Goal: Transaction & Acquisition: Purchase product/service

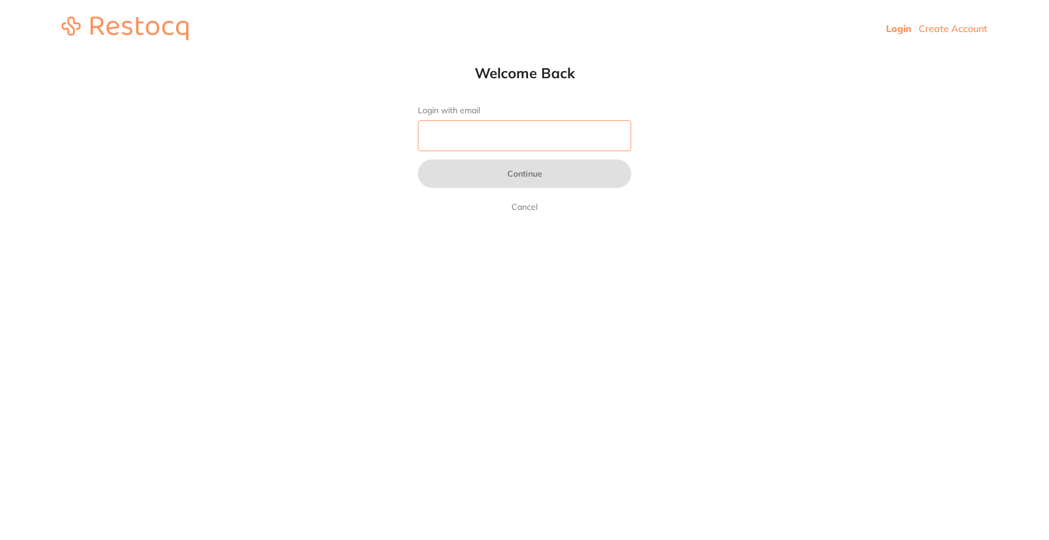
click at [551, 135] on input "Login with email" at bounding box center [524, 135] width 213 height 31
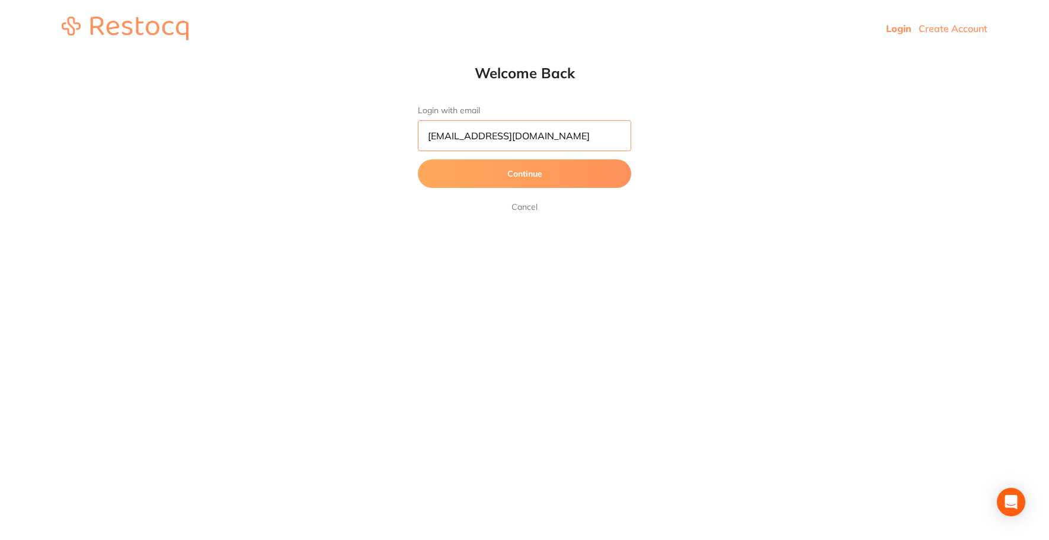
type input "[EMAIL_ADDRESS][DOMAIN_NAME]"
click at [569, 179] on button "Continue" at bounding box center [524, 173] width 213 height 28
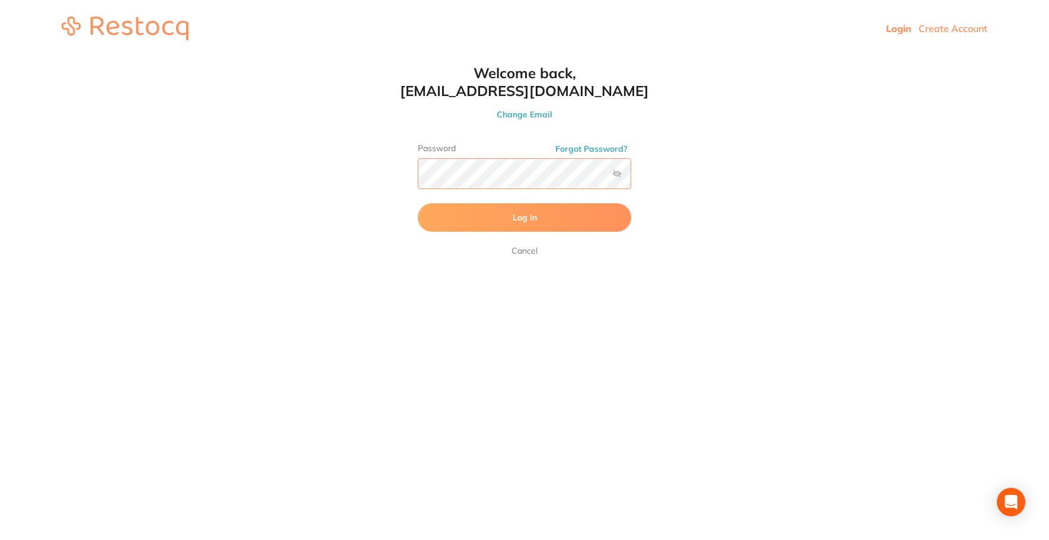
click at [418, 203] on button "Log In" at bounding box center [524, 217] width 213 height 28
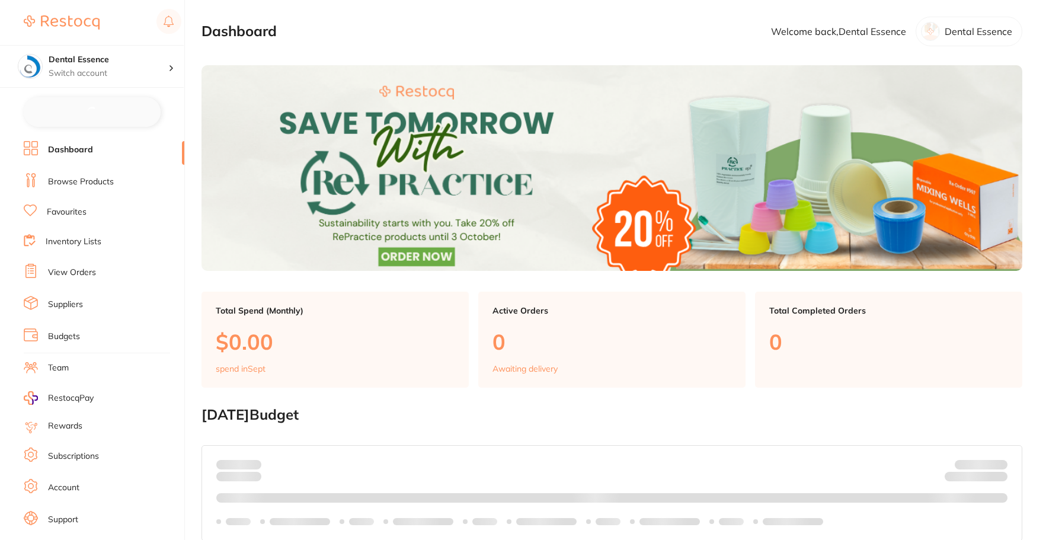
checkbox input "false"
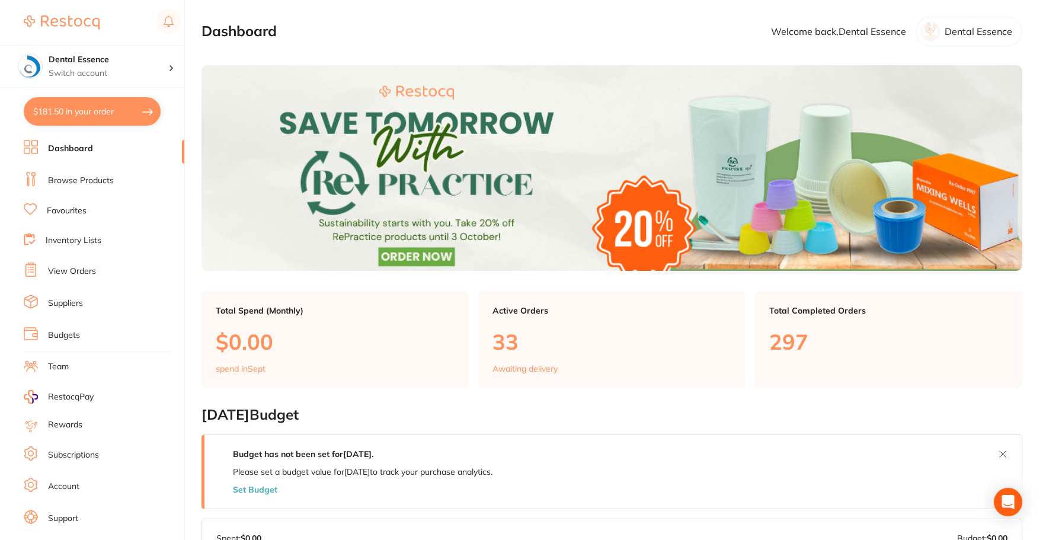
click at [78, 172] on li "Browse Products" at bounding box center [104, 181] width 161 height 18
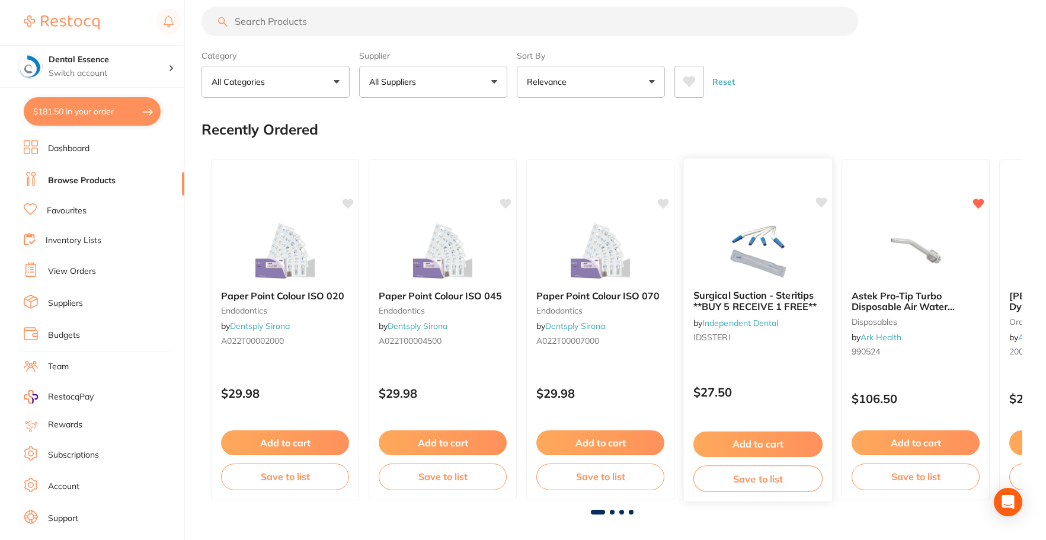
scroll to position [296, 0]
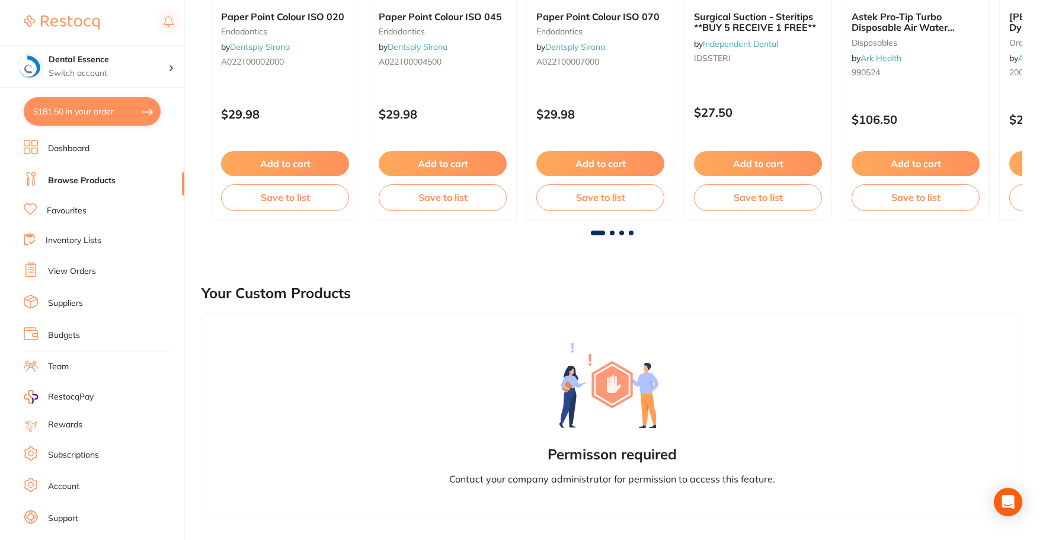
click at [68, 213] on link "Favourites" at bounding box center [67, 211] width 40 height 12
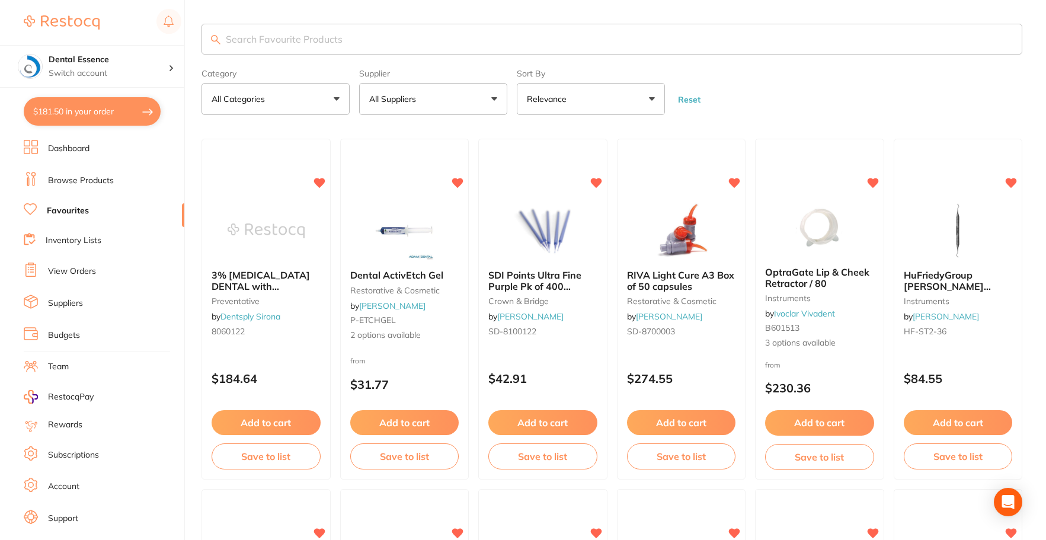
click at [85, 144] on link "Dashboard" at bounding box center [68, 149] width 41 height 12
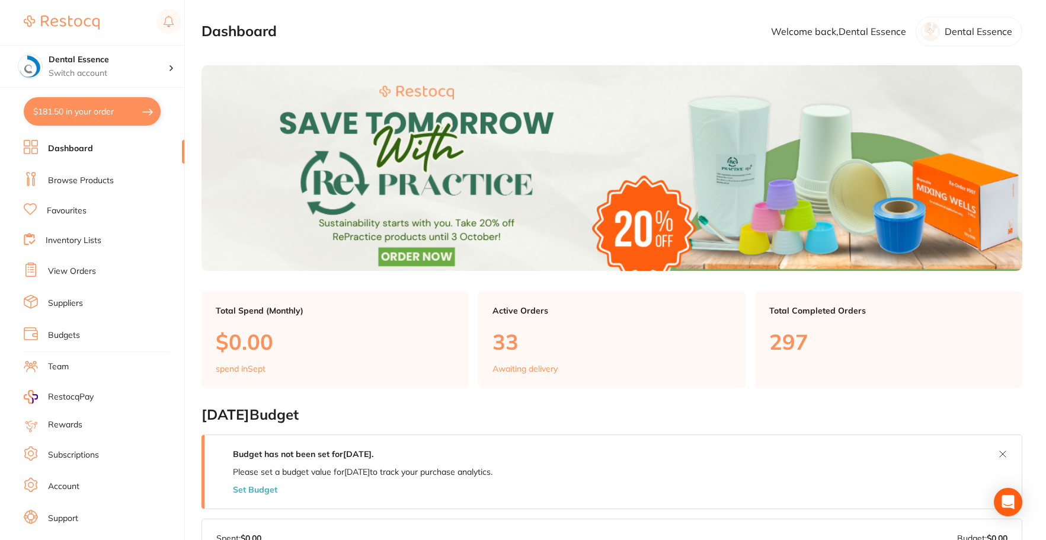
click at [43, 181] on li "Browse Products" at bounding box center [104, 181] width 161 height 18
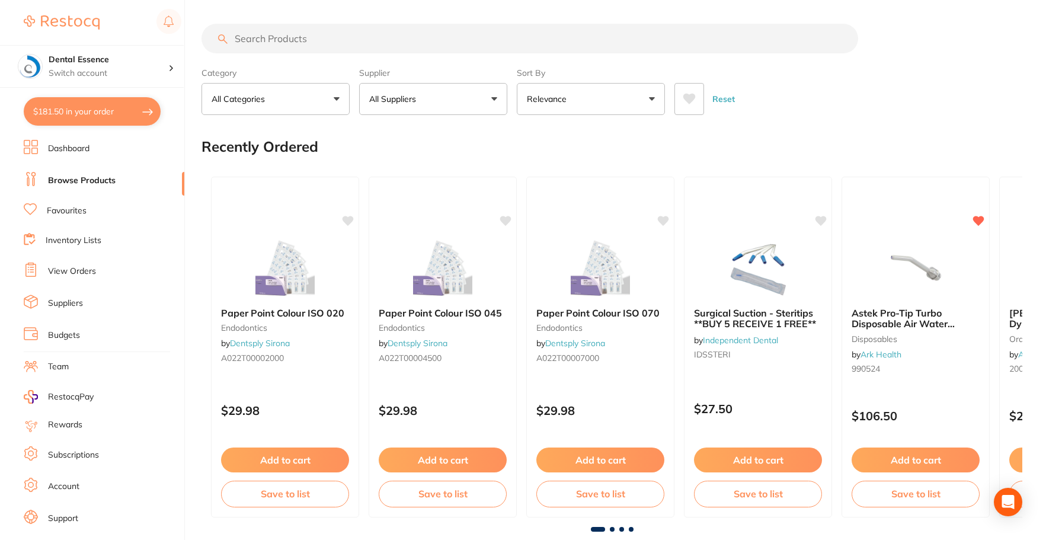
click at [327, 35] on input "search" at bounding box center [529, 39] width 657 height 30
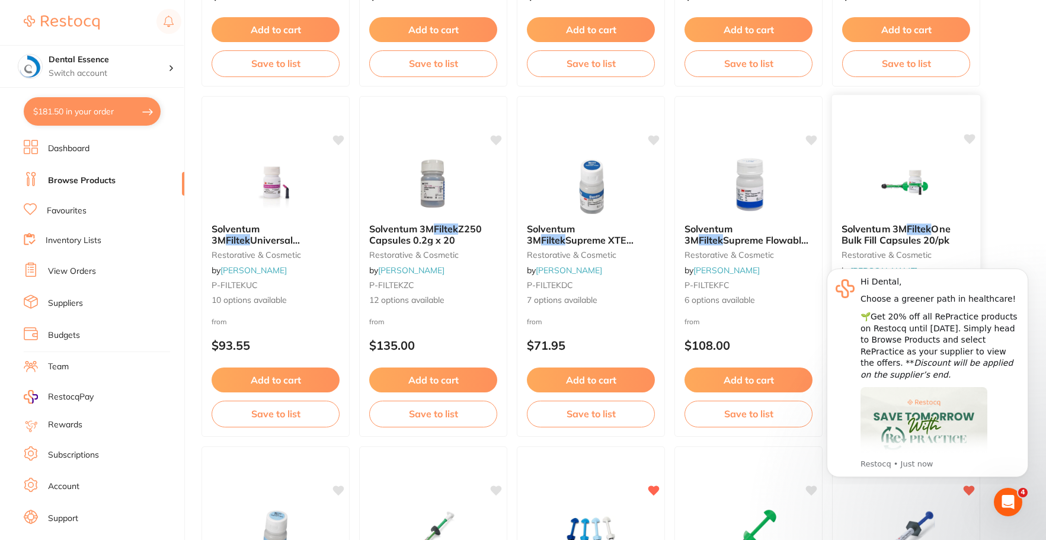
scroll to position [1244, 0]
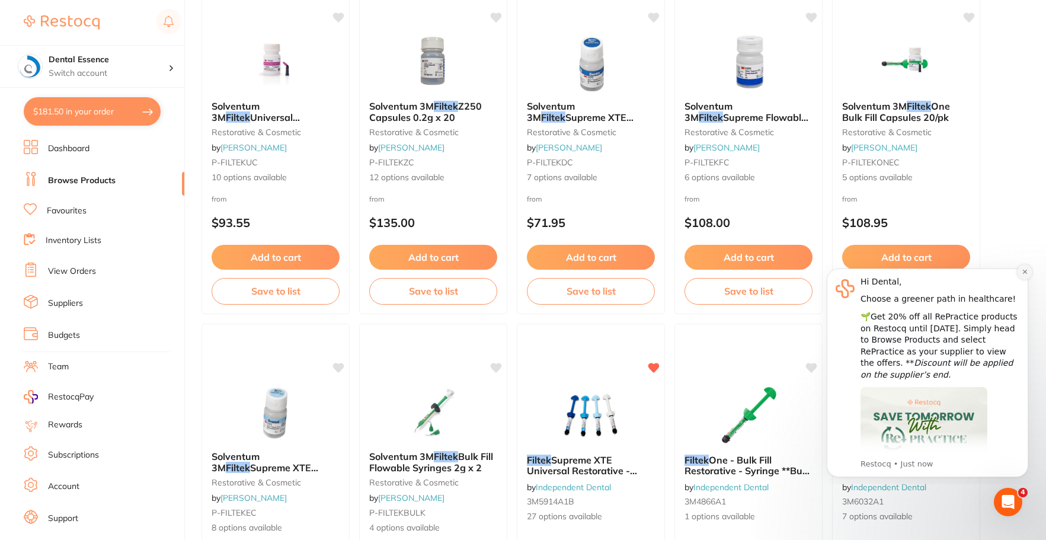
click at [1025, 271] on icon "Dismiss notification" at bounding box center [1024, 272] width 4 height 4
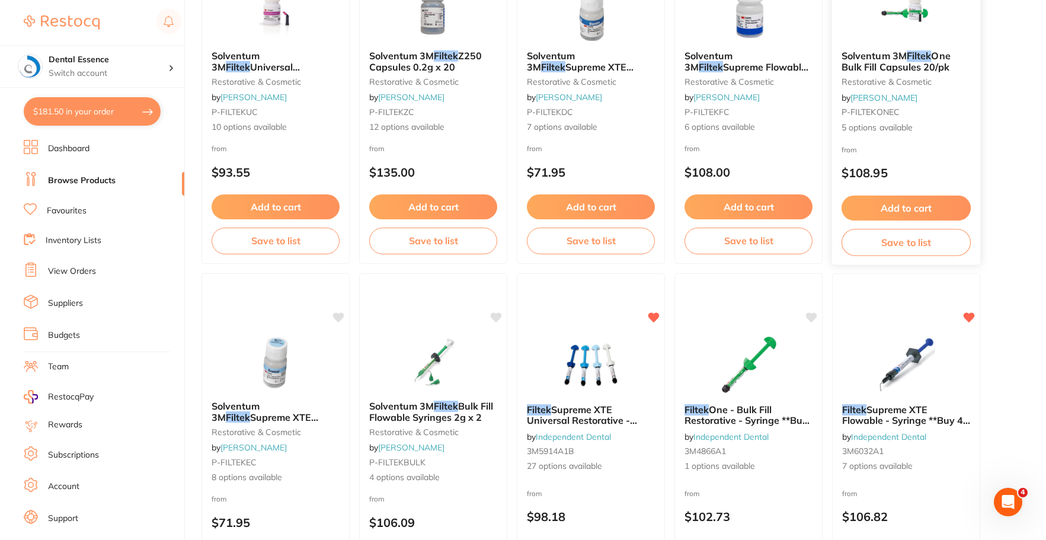
scroll to position [1422, 0]
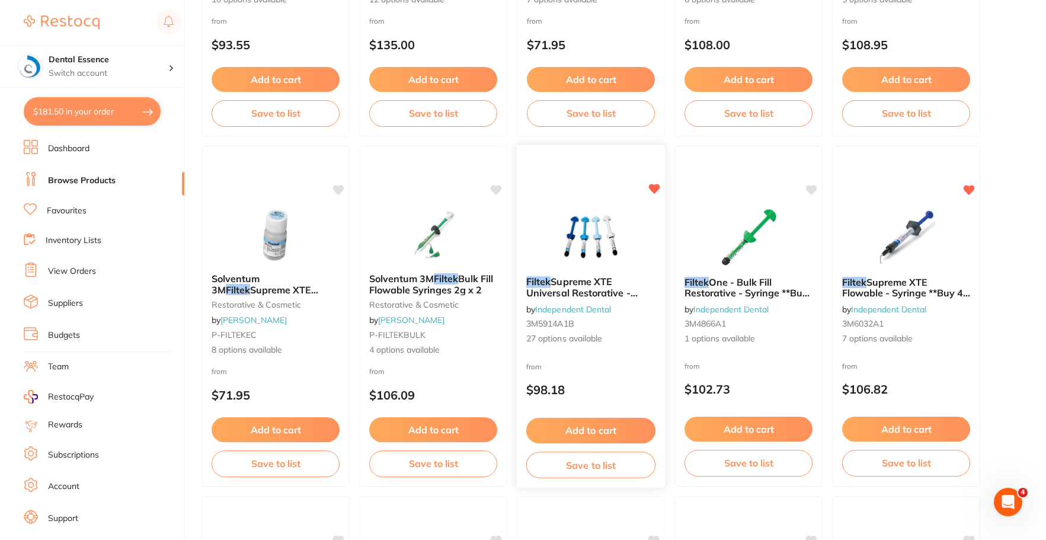
click at [593, 248] on img at bounding box center [591, 237] width 78 height 60
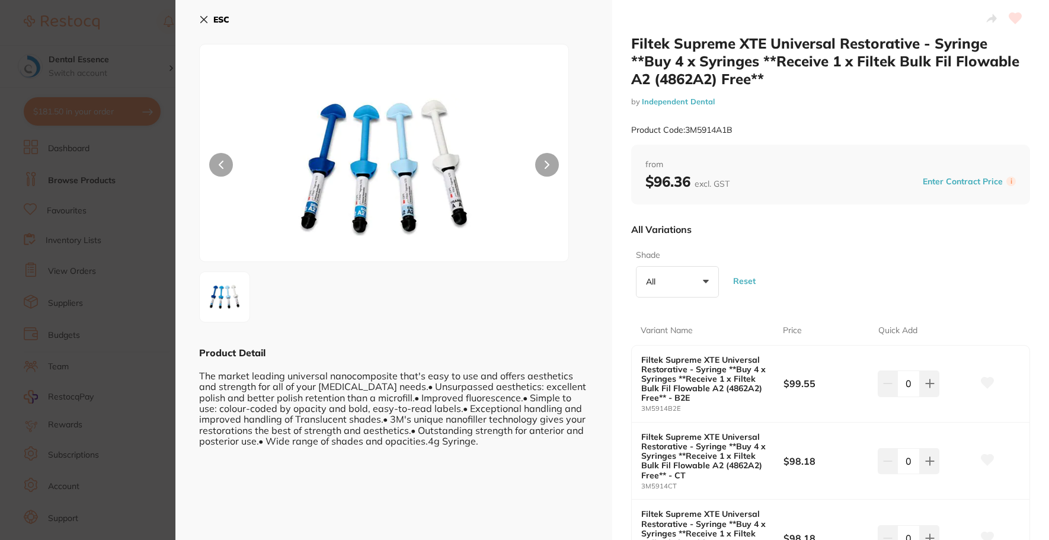
click at [161, 215] on section "Filtek Supreme XTE Universal Restorative - Syringe **Buy 4 x Syringes **Receive…" at bounding box center [524, 270] width 1049 height 540
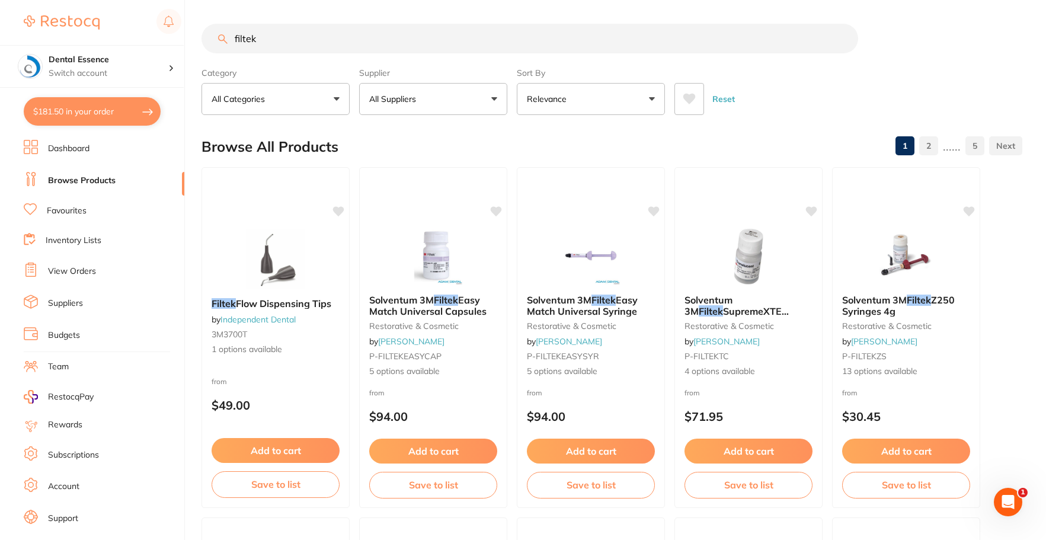
click at [354, 38] on input "filtek" at bounding box center [529, 39] width 657 height 30
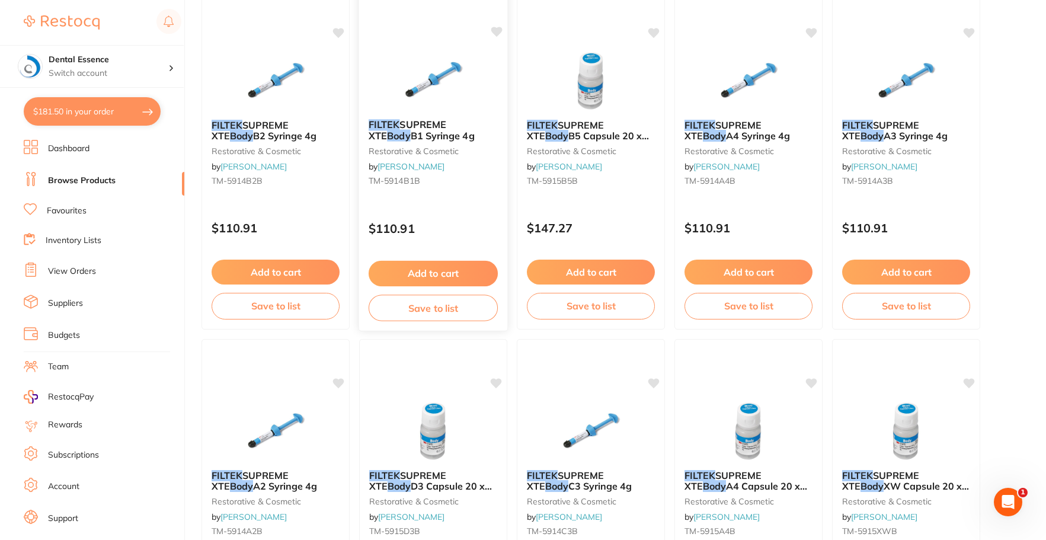
scroll to position [948, 0]
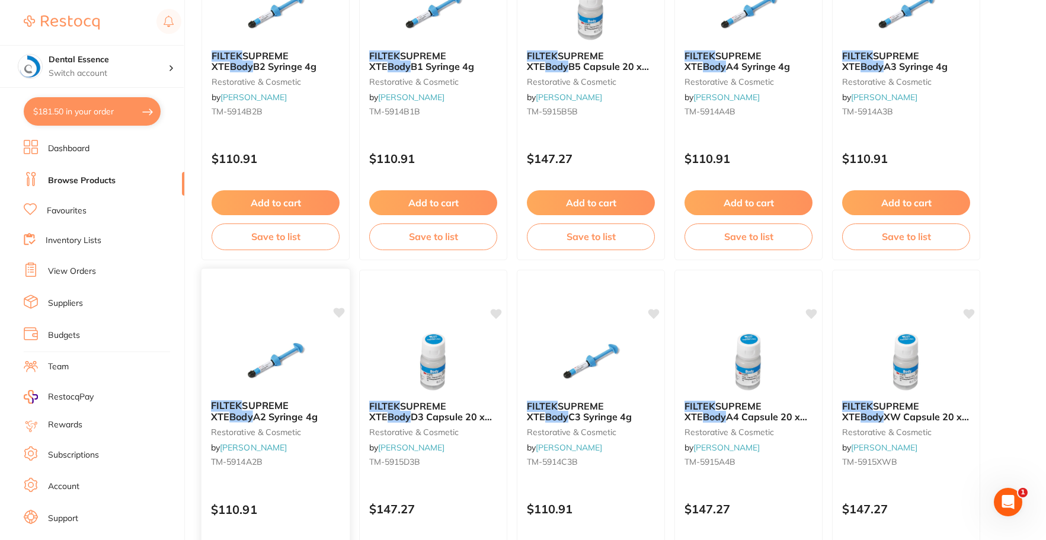
type input "filtek body"
click at [267, 306] on div "FILTEK SUPREME XTE Body A2 Syringe 4g restorative & cosmetic by [PERSON_NAME] […" at bounding box center [276, 440] width 150 height 344
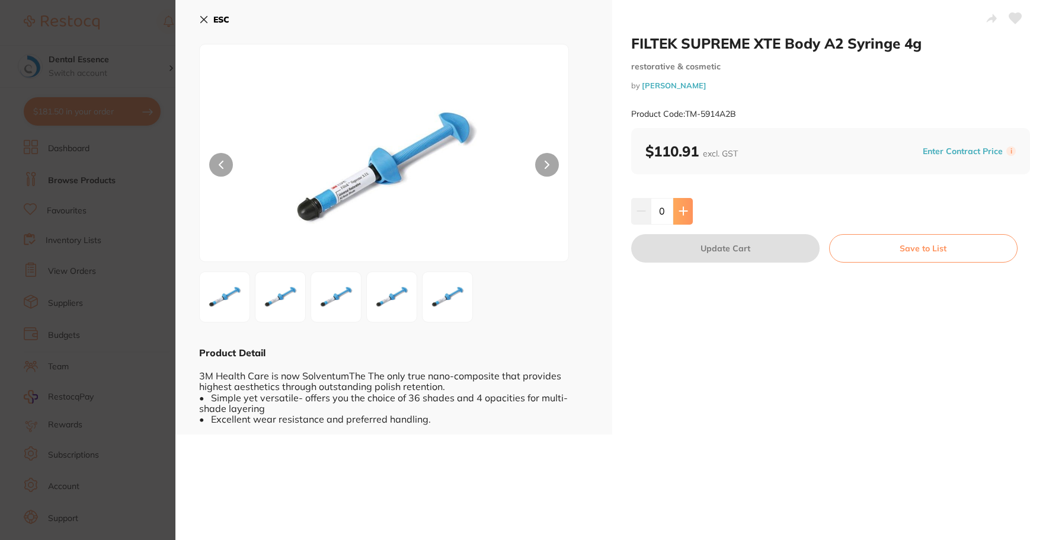
click at [683, 210] on icon at bounding box center [683, 210] width 9 height 9
type input "4"
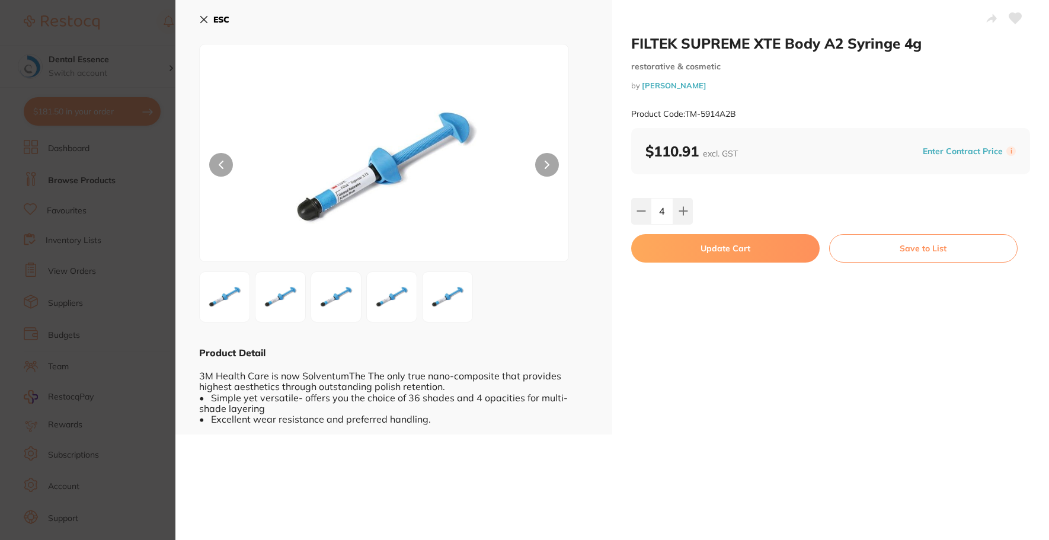
click at [703, 247] on button "Update Cart" at bounding box center [725, 248] width 188 height 28
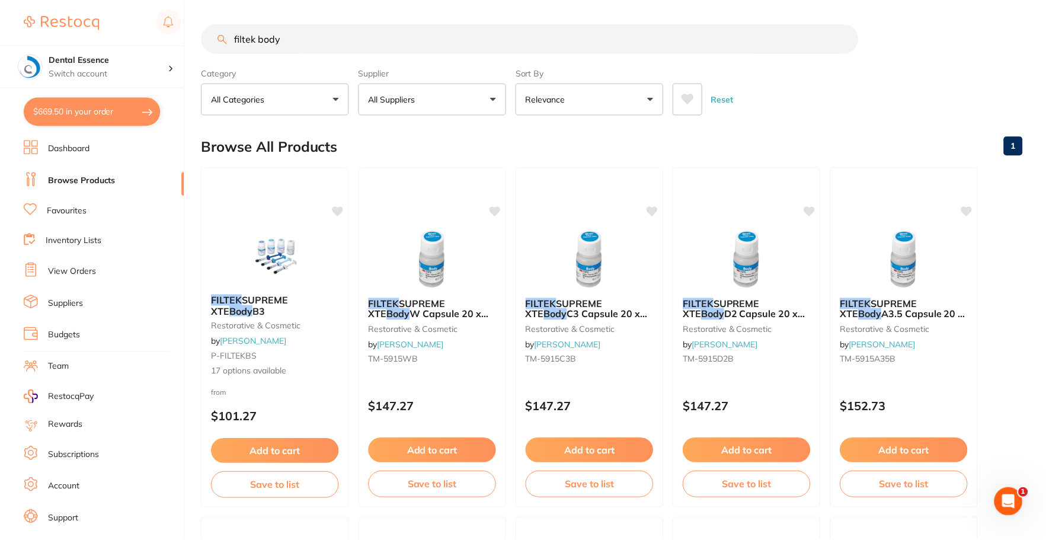
scroll to position [948, 0]
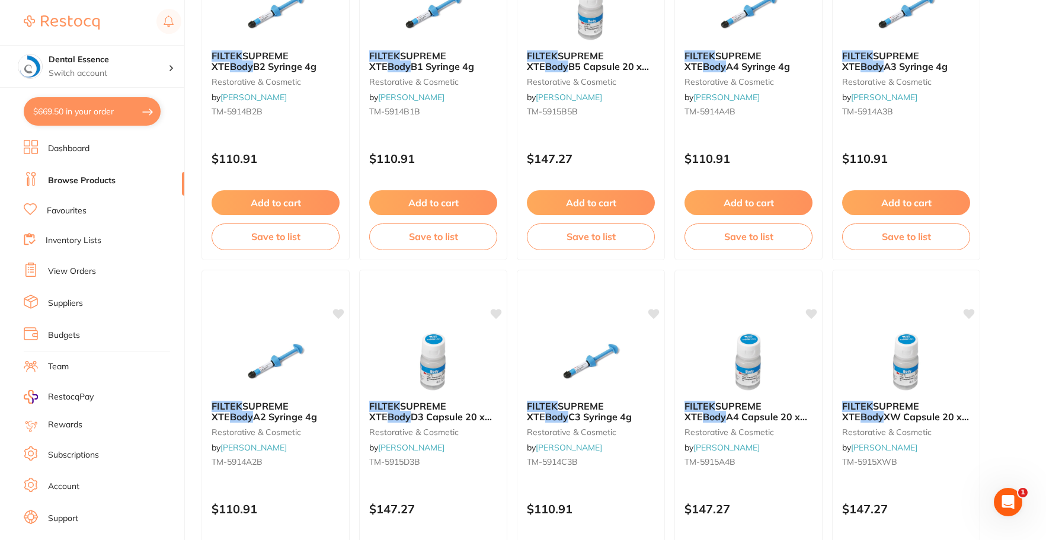
click at [107, 106] on button "$669.50 in your order" at bounding box center [92, 111] width 137 height 28
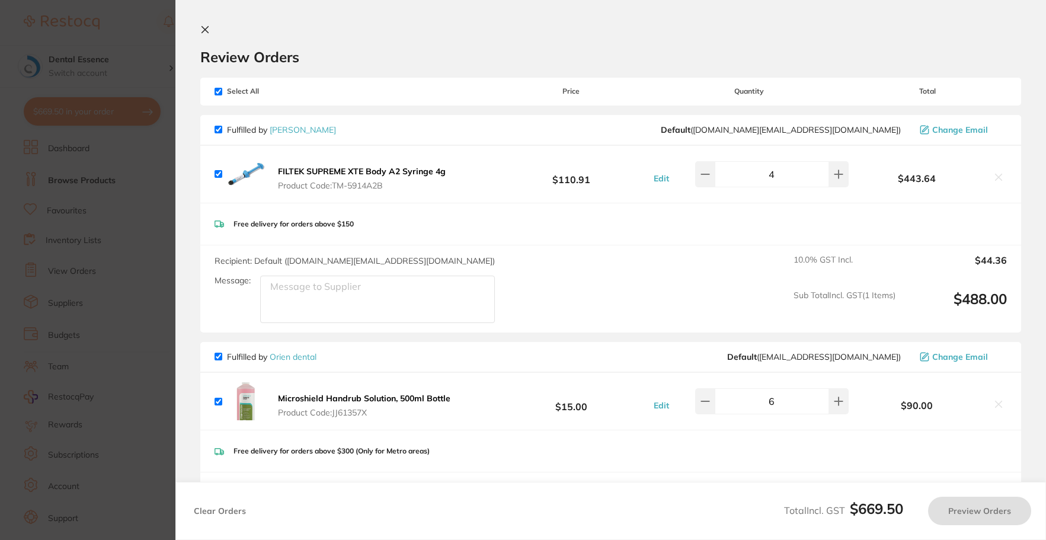
checkbox input "true"
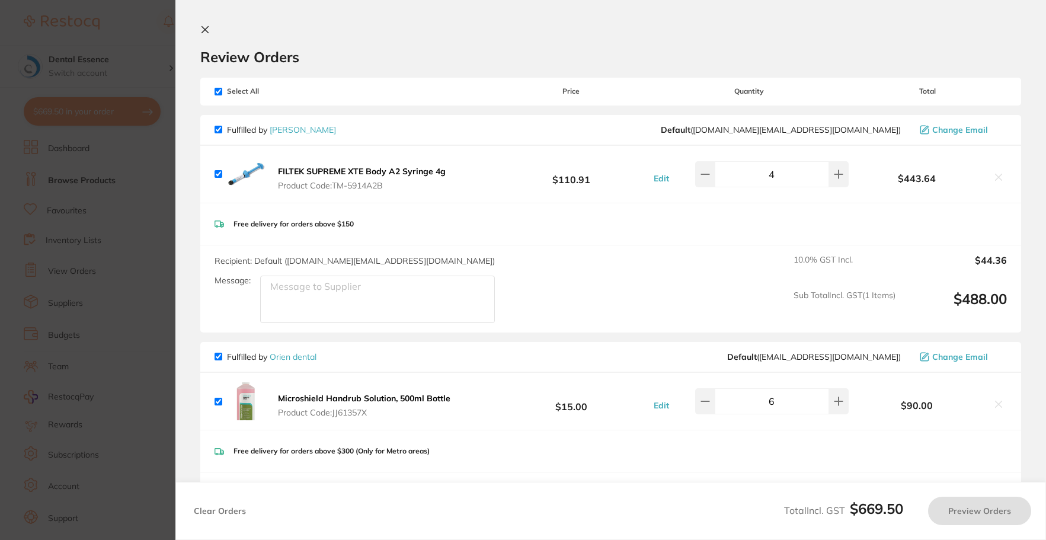
checkbox input "true"
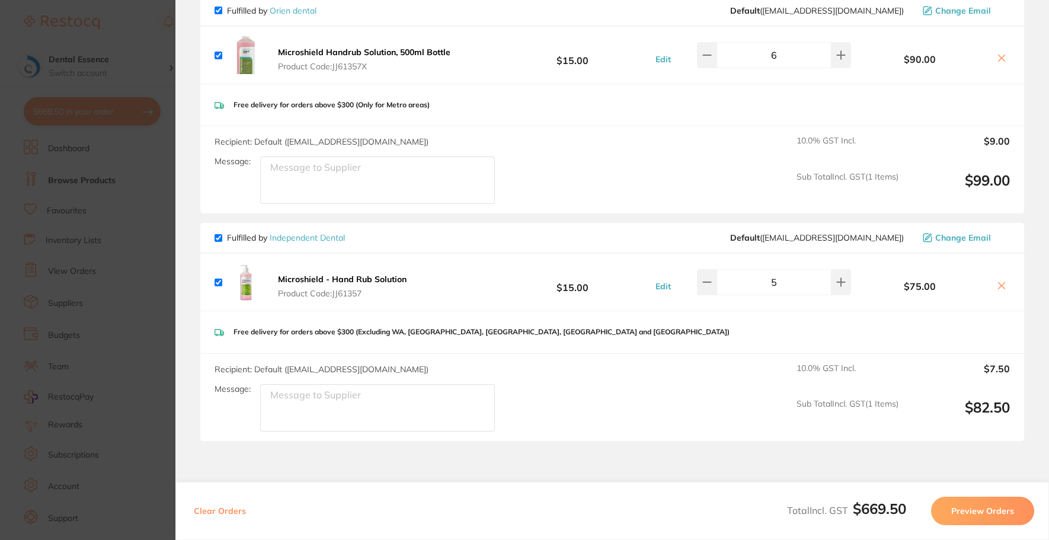
scroll to position [356, 0]
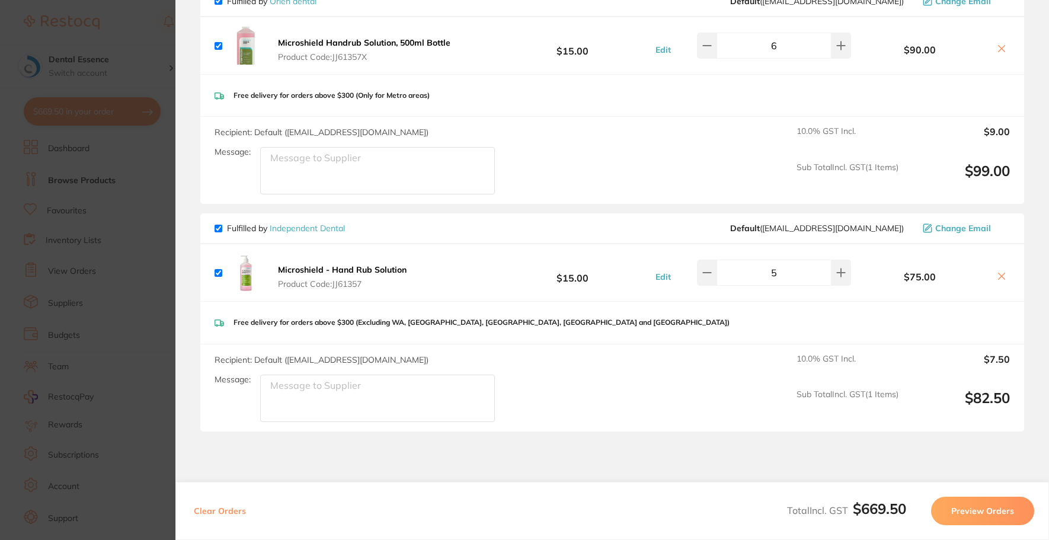
click at [998, 273] on icon at bounding box center [1001, 276] width 7 height 7
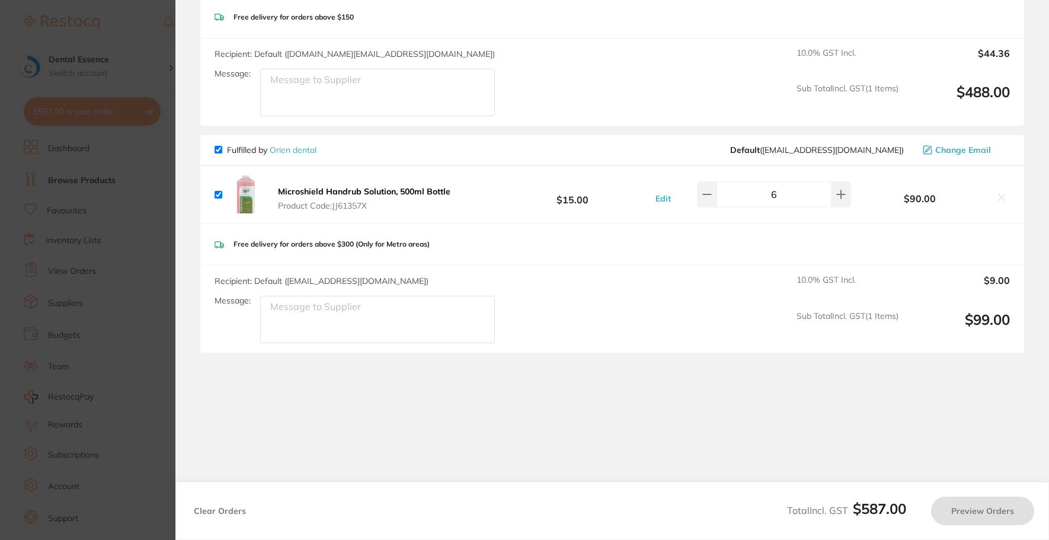
checkbox input "true"
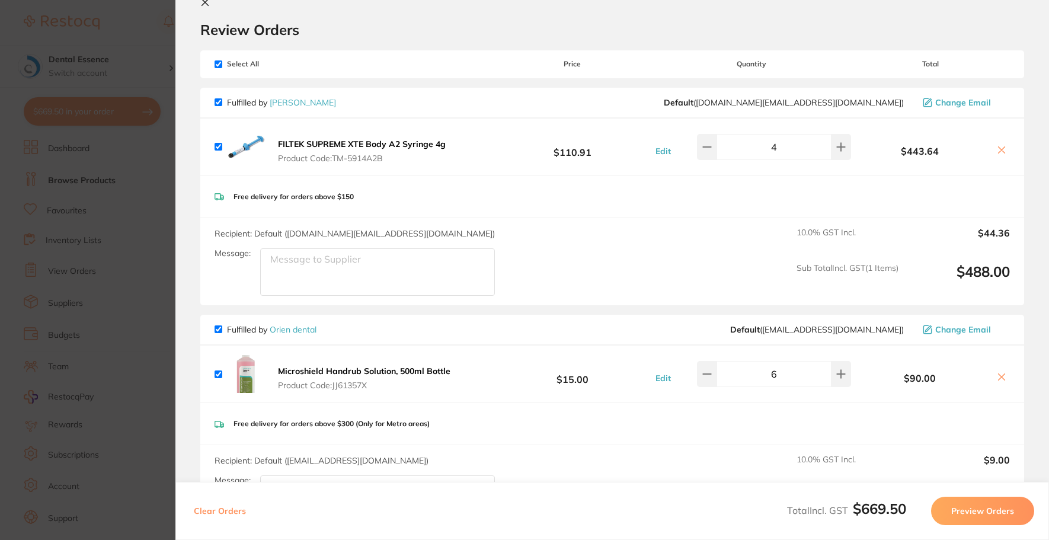
scroll to position [0, 0]
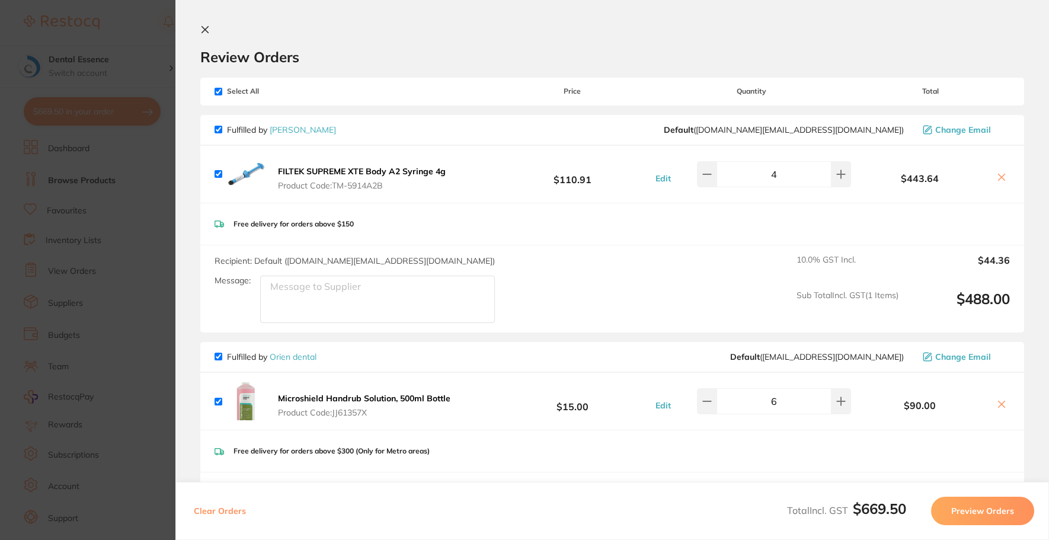
click at [146, 24] on section "Update RRP Set your pre negotiated price for this item. Item Agreed RRP (excl. …" at bounding box center [524, 270] width 1049 height 540
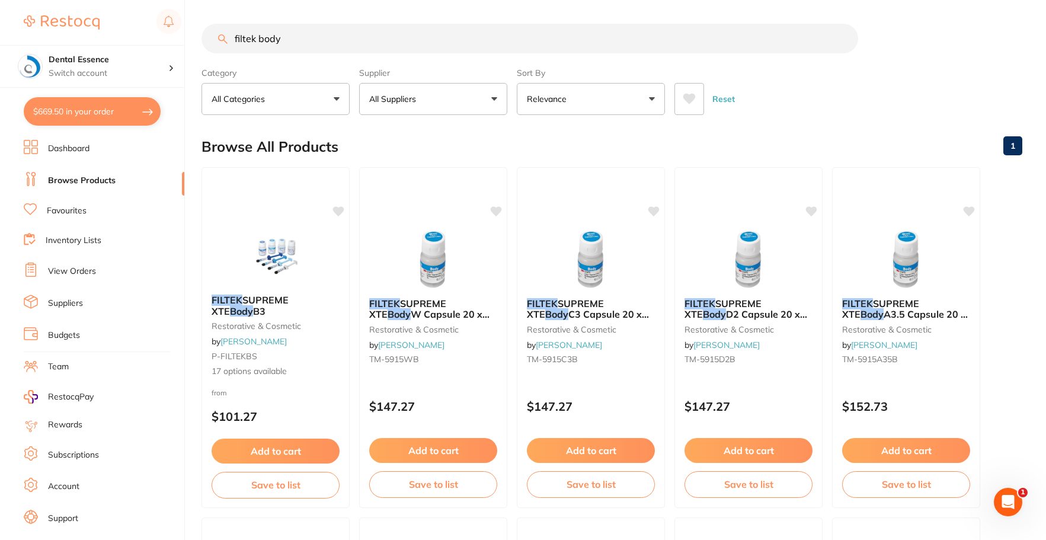
click at [436, 106] on button "All Suppliers" at bounding box center [433, 99] width 148 height 32
click at [536, 142] on div "Browse All Products 1" at bounding box center [611, 147] width 821 height 40
